Goal: Information Seeking & Learning: Learn about a topic

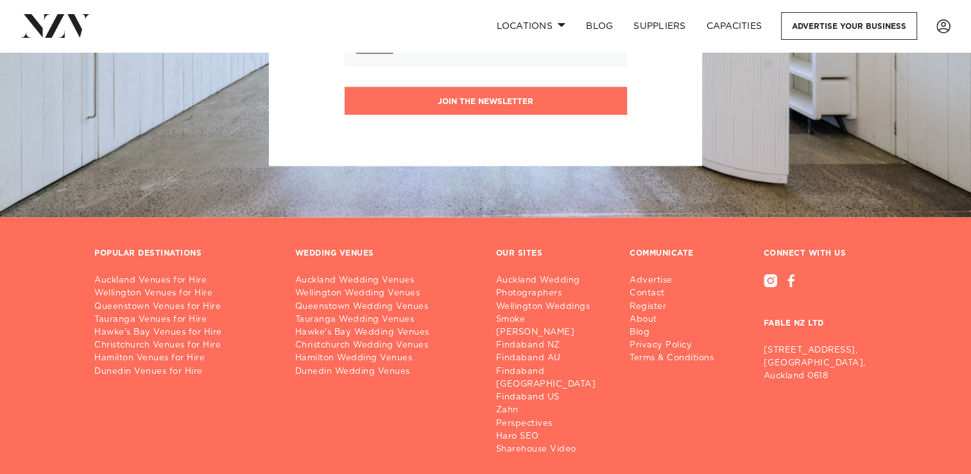
scroll to position [2565, 0]
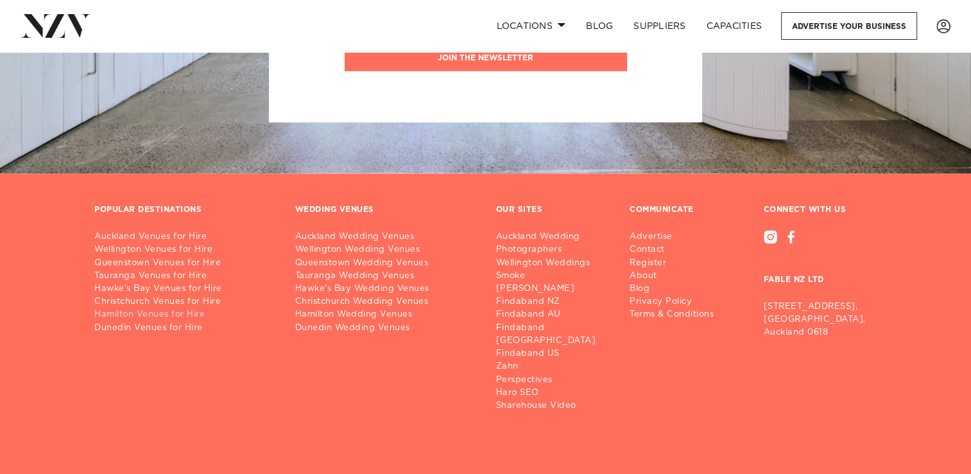
click at [158, 308] on link "Hamilton Venues for Hire" at bounding box center [184, 314] width 180 height 13
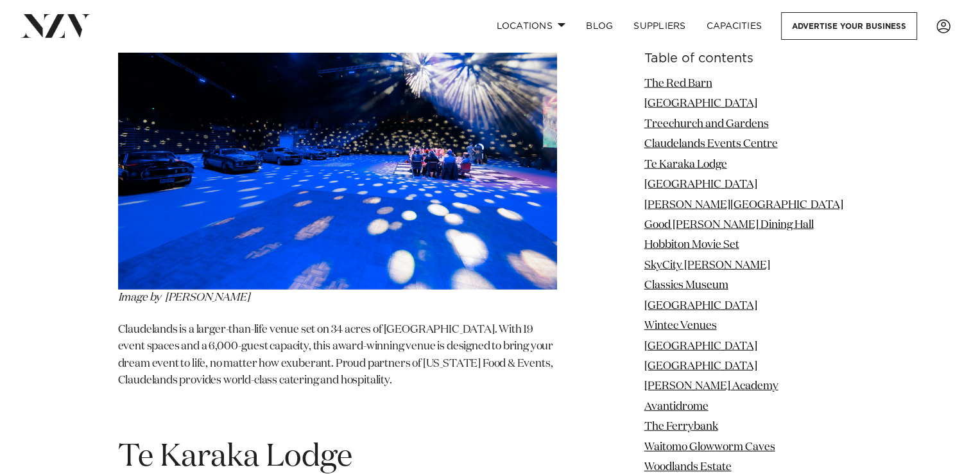
scroll to position [3275, 0]
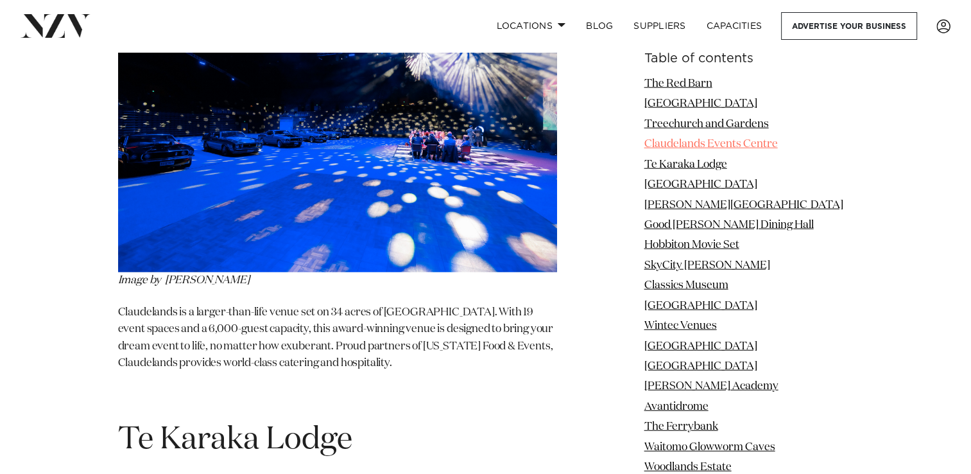
click at [700, 143] on link "Claudelands Events Centre" at bounding box center [710, 144] width 133 height 11
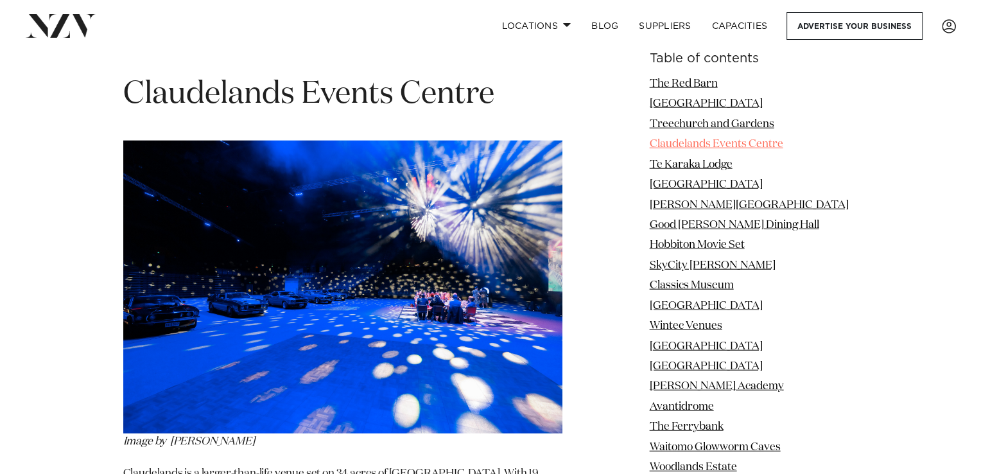
scroll to position [3085, 0]
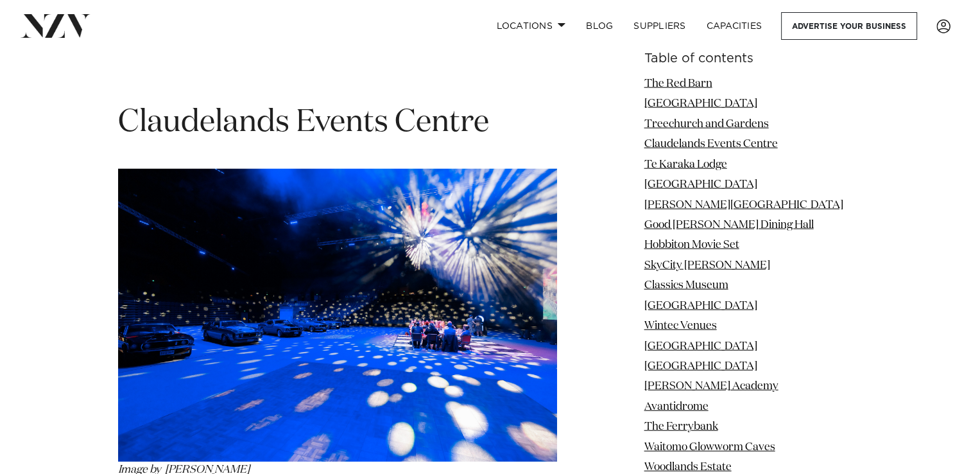
click at [307, 325] on img at bounding box center [337, 315] width 439 height 293
